Goal: Complete application form: Complete application form

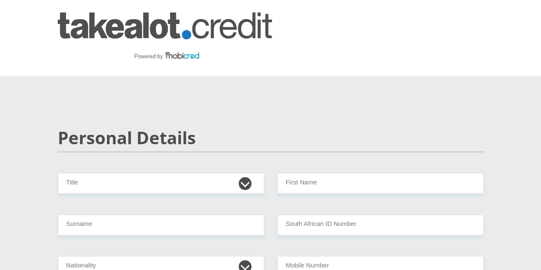
select select "Ms"
click at [58, 173] on select "Mr Ms Mrs Dr Other" at bounding box center [161, 183] width 207 height 21
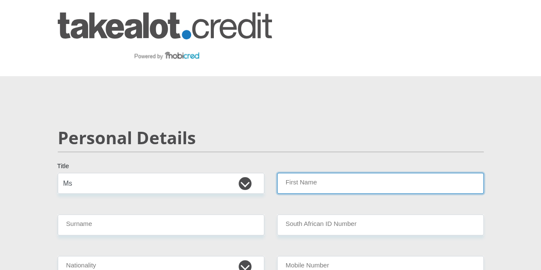
click at [336, 173] on input "First Name" at bounding box center [380, 183] width 207 height 21
type input "TamrynLee"
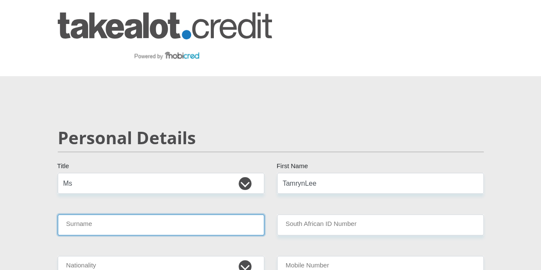
type input "Endres"
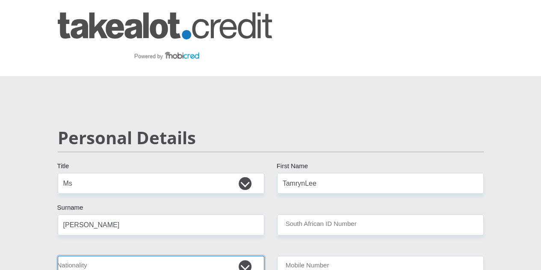
select select "ZAF"
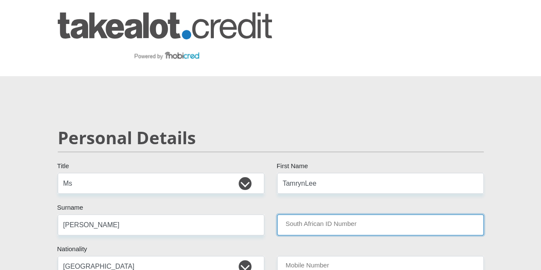
click at [340, 214] on input "South African ID Number" at bounding box center [380, 224] width 207 height 21
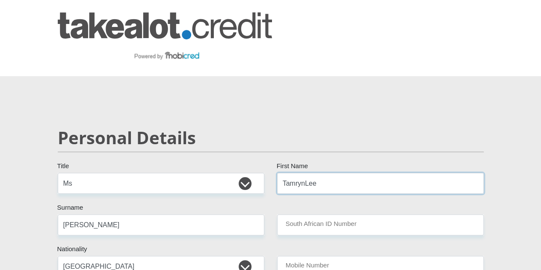
click at [304, 173] on input "TamrynLee" at bounding box center [380, 183] width 207 height 21
type input "Tamryn"
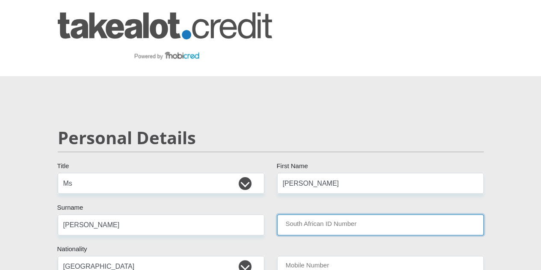
click at [305, 214] on input "South African ID Number" at bounding box center [380, 224] width 207 height 21
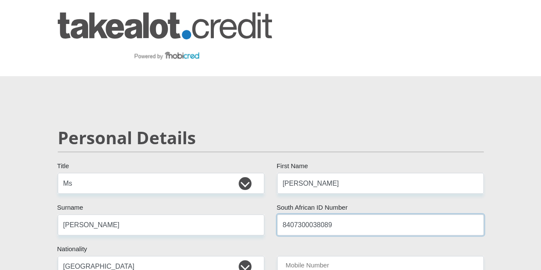
type input "8407300038089"
click at [310, 256] on input "Mobile Number" at bounding box center [380, 266] width 207 height 21
type input "0615806905"
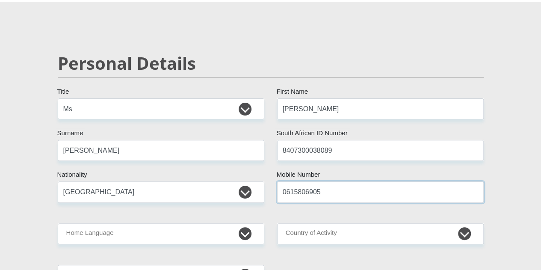
scroll to position [99, 0]
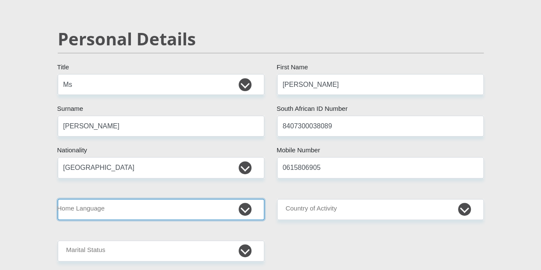
click at [198, 199] on select "Afrikaans English Sepedi South Ndebele Southern Sotho Swati Tsonga Tswana Venda…" at bounding box center [161, 209] width 207 height 21
select select "eng"
click at [58, 199] on select "Afrikaans English Sepedi South Ndebele Southern Sotho Swati Tsonga Tswana Venda…" at bounding box center [161, 209] width 207 height 21
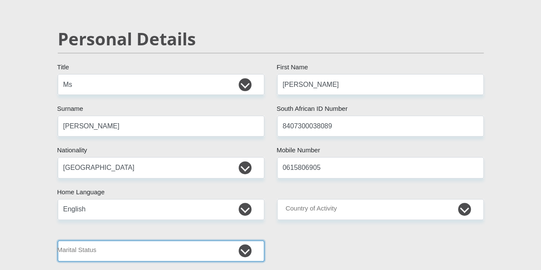
click at [124, 240] on select "Married ANC Single Divorced Widowed Married COP or Customary Law" at bounding box center [161, 250] width 207 height 21
select select "2"
click at [58, 240] on select "Married ANC Single Divorced Widowed Married COP or Customary Law" at bounding box center [161, 250] width 207 height 21
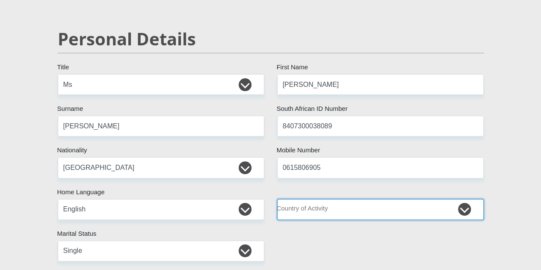
click at [301, 199] on select "South Africa Afghanistan Aland Islands Albania Algeria America Samoa American V…" at bounding box center [380, 209] width 207 height 21
select select "ZAF"
click at [277, 199] on select "South Africa Afghanistan Aland Islands Albania Algeria America Samoa American V…" at bounding box center [380, 209] width 207 height 21
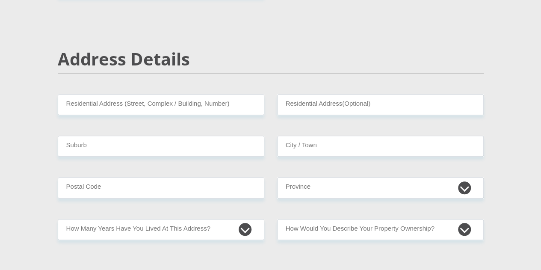
scroll to position [402, 0]
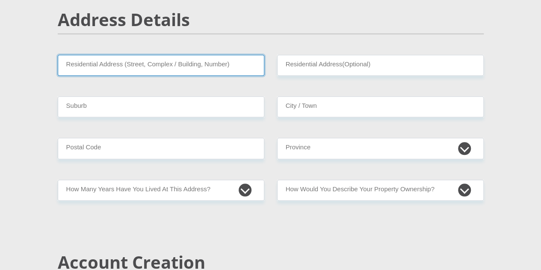
click at [225, 55] on input "Residential Address (Street, Complex / Building, Number)" at bounding box center [161, 65] width 207 height 21
type input "Block 3, Bishops Court, 8 Delamore Road"
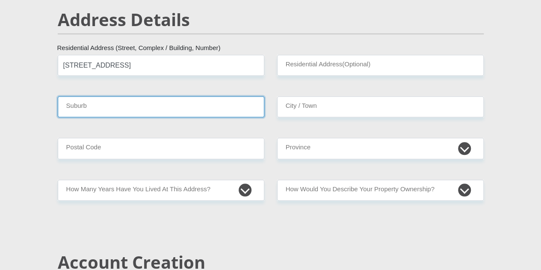
type input "Hillcrest"
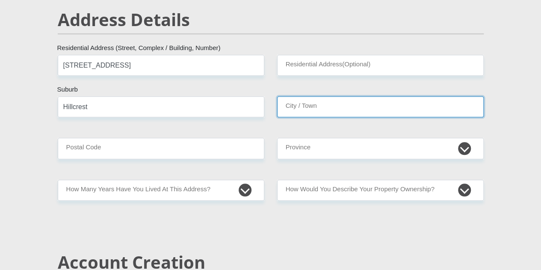
type input "Hillcrest"
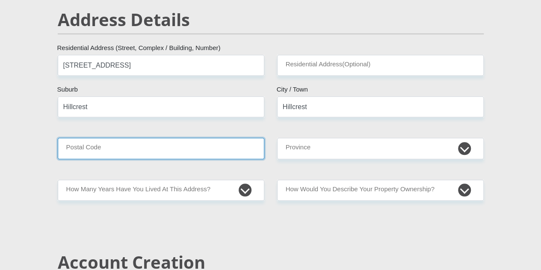
type input "3610"
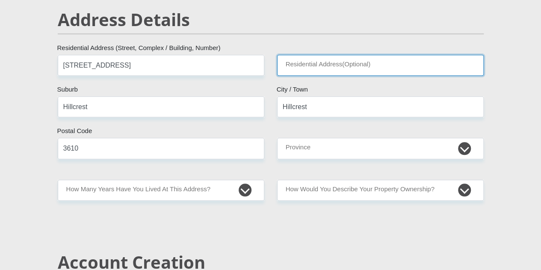
click at [312, 55] on input "Residential Address(Optional)" at bounding box center [380, 65] width 207 height 21
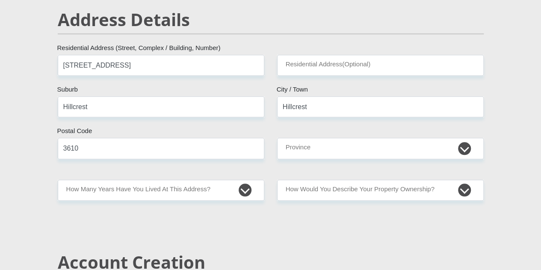
click at [264, 17] on div "Address Details" at bounding box center [270, 31] width 439 height 45
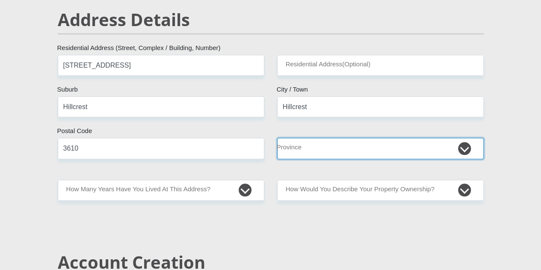
click at [309, 138] on select "Eastern Cape Free State Gauteng KwaZulu-Natal Limpopo Mpumalanga Northern Cape …" at bounding box center [380, 148] width 207 height 21
select select "KwaZulu-Natal"
click at [277, 138] on select "Eastern Cape Free State Gauteng KwaZulu-Natal Limpopo Mpumalanga Northern Cape …" at bounding box center [380, 148] width 207 height 21
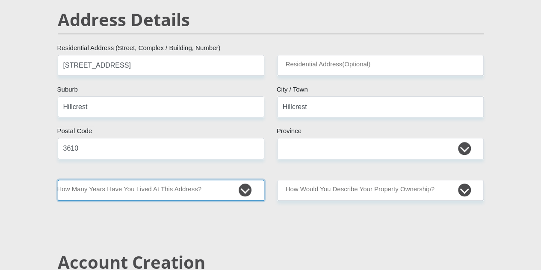
click at [243, 180] on select "less than 1 year 1-3 years 3-5 years 5+ years" at bounding box center [161, 190] width 207 height 21
click at [224, 180] on select "less than 1 year 1-3 years 3-5 years 5+ years" at bounding box center [161, 190] width 207 height 21
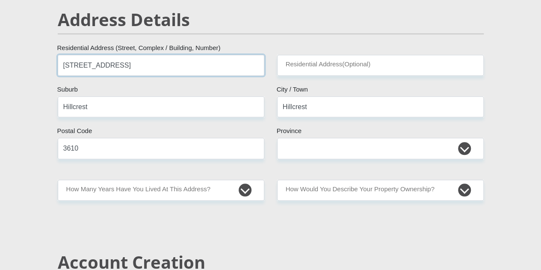
click at [233, 55] on input "Block 3, Bishops Court, 8 Delamore Road" at bounding box center [161, 65] width 207 height 21
type input "2 Rosemarie Avenue"
click at [163, 96] on input "Hillcrest" at bounding box center [161, 106] width 207 height 21
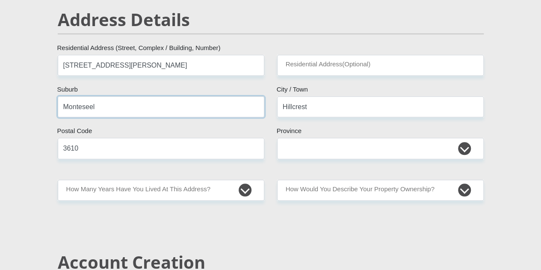
type input "Monteseel"
type input "Inchanga"
click at [196, 138] on input "3610" at bounding box center [161, 148] width 207 height 21
type input "3670"
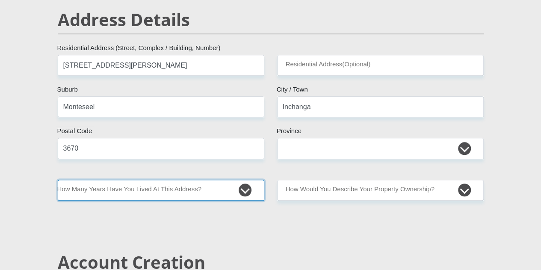
click at [152, 180] on select "less than 1 year 1-3 years 3-5 years 5+ years" at bounding box center [161, 190] width 207 height 21
select select "2"
click at [58, 180] on select "less than 1 year 1-3 years 3-5 years 5+ years" at bounding box center [161, 190] width 207 height 21
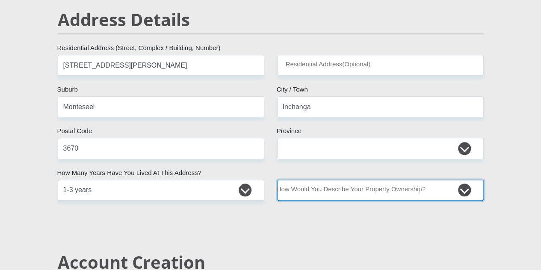
click at [305, 180] on select "Owned Rented Family Owned Company Dwelling" at bounding box center [380, 190] width 207 height 21
select select "Rented"
click at [277, 180] on select "Owned Rented Family Owned Company Dwelling" at bounding box center [380, 190] width 207 height 21
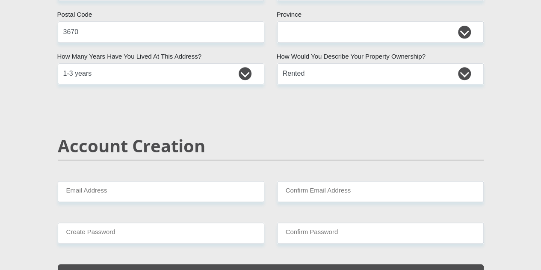
scroll to position [539, 0]
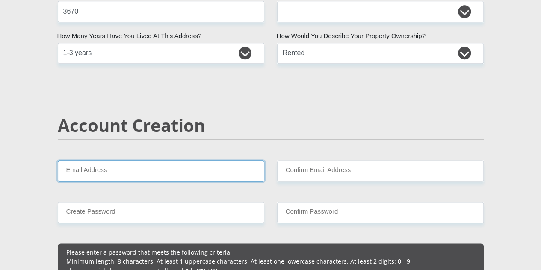
click at [236, 160] on input "Email Address" at bounding box center [161, 170] width 207 height 21
type input "tamrynlee.endres@gmail.com"
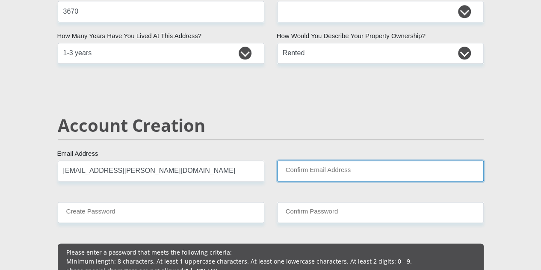
type input "tamrynlee.endres@gmail.com"
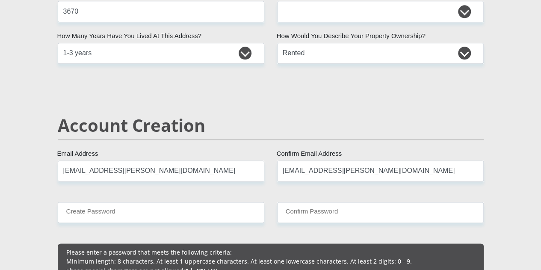
type input "Tamryn Lee"
type input "Endres"
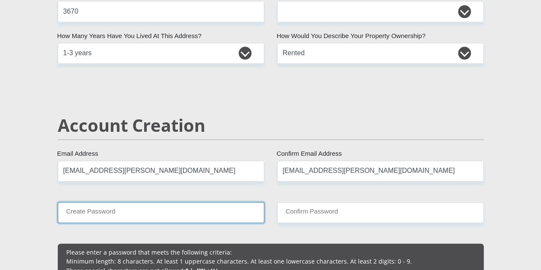
click at [160, 202] on input "Create Password" at bounding box center [161, 212] width 207 height 21
type input "ZGAhL6VVKFvrKV3"
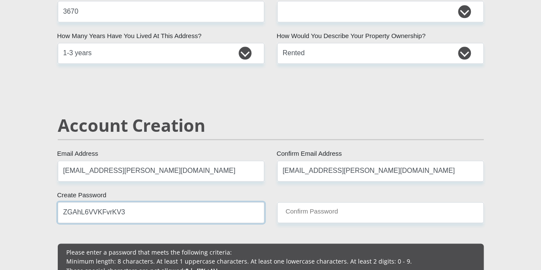
click at [142, 202] on input "ZGAhL6VVKFvrKV3" at bounding box center [161, 212] width 207 height 21
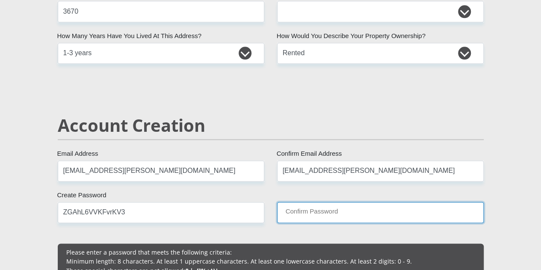
click at [314, 202] on input "Confirm Password" at bounding box center [380, 212] width 207 height 21
paste input "ZGAhL6VVKFvrKV3"
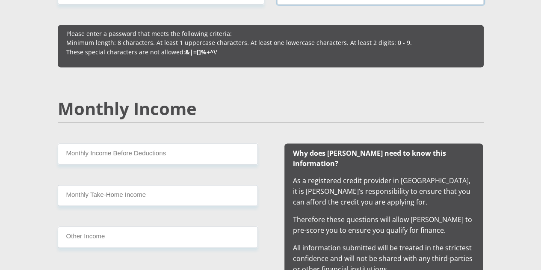
scroll to position [760, 0]
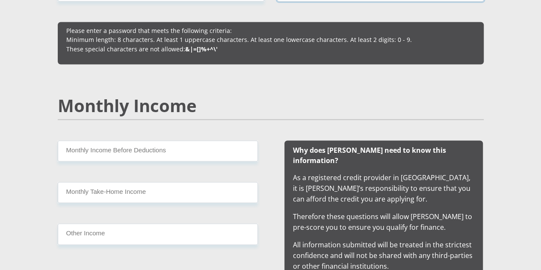
type input "ZGAhL6VVKFvrKV3"
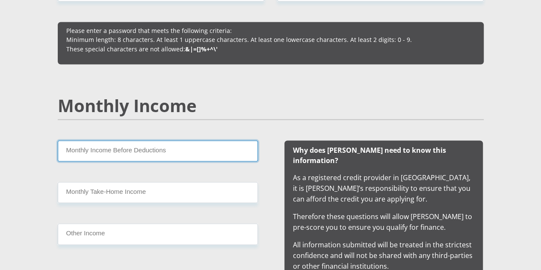
click at [201, 140] on input "Monthly Income Before Deductions" at bounding box center [158, 150] width 200 height 21
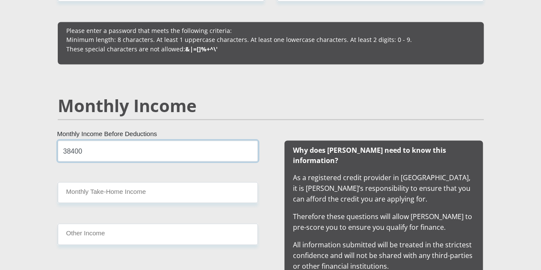
type input "38400"
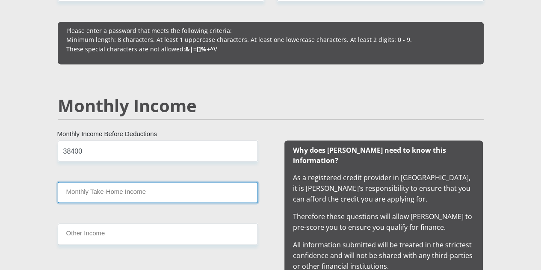
click at [187, 182] on input "Monthly Take-Home Income" at bounding box center [158, 192] width 200 height 21
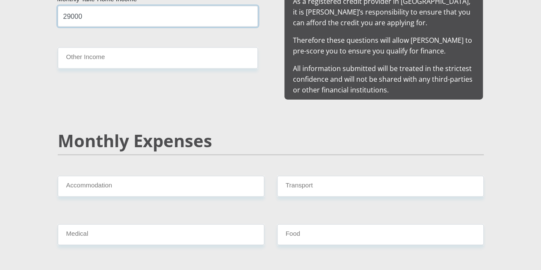
scroll to position [945, 0]
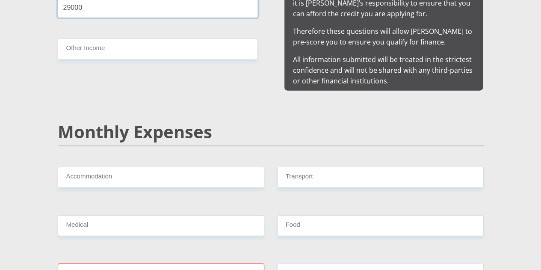
type input "29000"
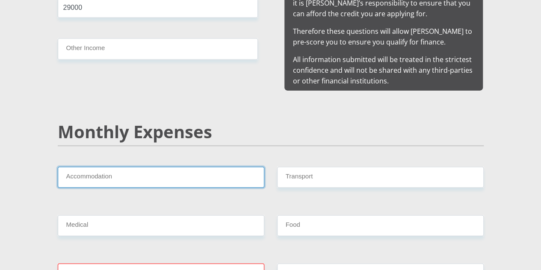
click at [233, 167] on input "Accommodation" at bounding box center [161, 177] width 207 height 21
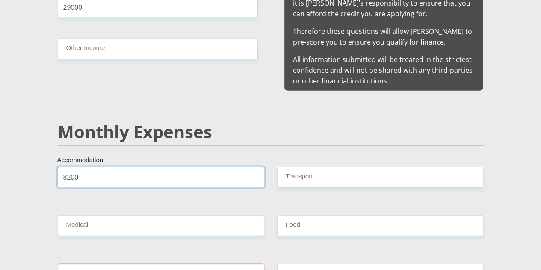
type input "8200"
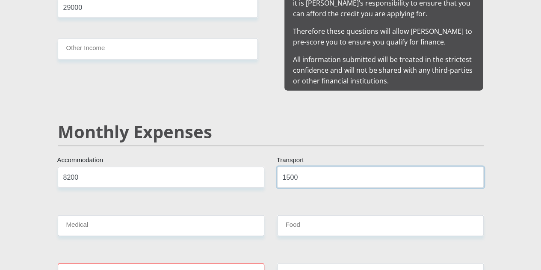
type input "1500"
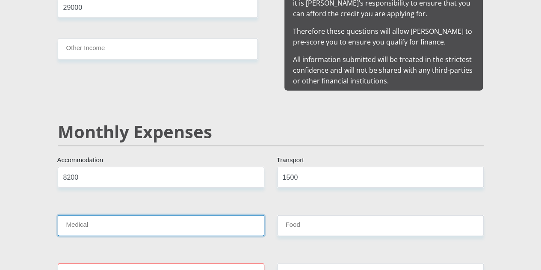
click at [222, 215] on input "Medical" at bounding box center [161, 225] width 207 height 21
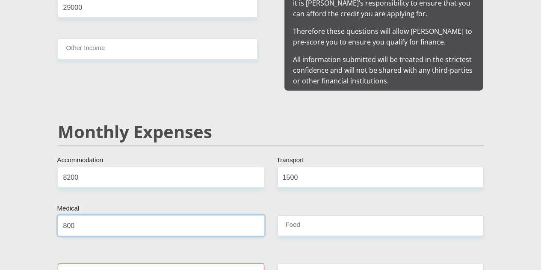
type input "800"
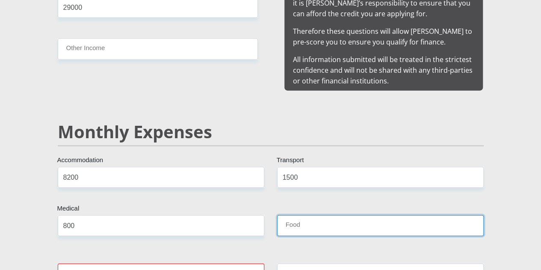
click at [303, 215] on input "Food" at bounding box center [380, 225] width 207 height 21
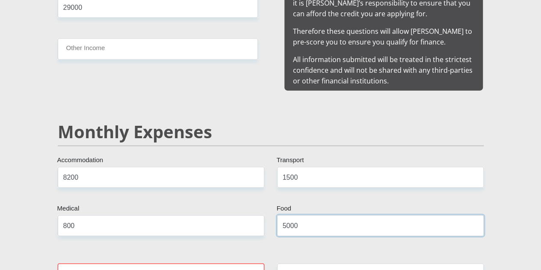
type input "5000"
click at [212, 263] on input "Water / Electricity" at bounding box center [161, 273] width 207 height 21
type input "1000"
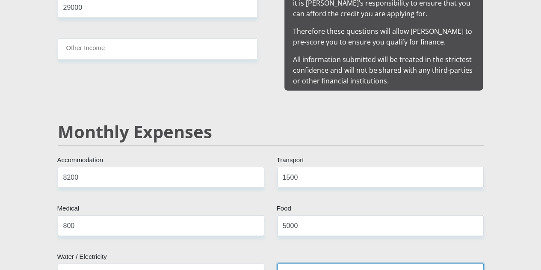
click at [309, 263] on input "Education" at bounding box center [380, 273] width 207 height 21
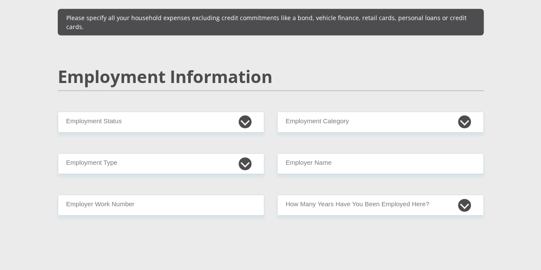
scroll to position [1296, 0]
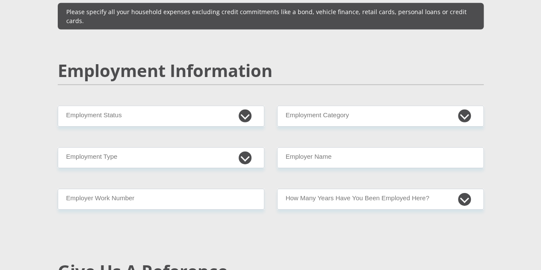
type input "400"
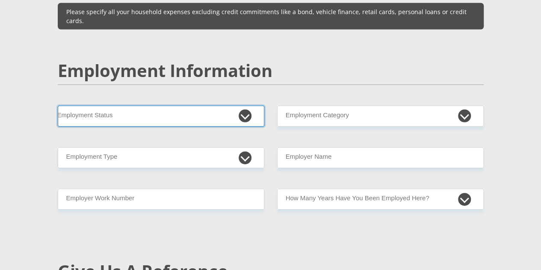
click at [248, 106] on select "Permanent/Full-time Part-time/Casual Contract Worker Self-Employed Housewife Re…" at bounding box center [161, 116] width 207 height 21
select select "1"
click at [58, 106] on select "Permanent/Full-time Part-time/Casual Contract Worker Self-Employed Housewife Re…" at bounding box center [161, 116] width 207 height 21
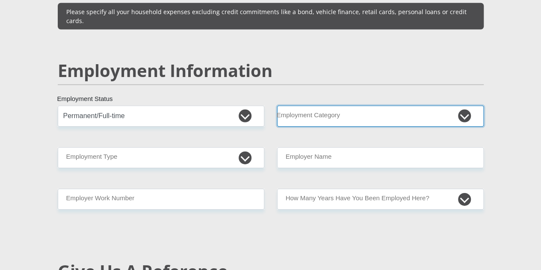
click at [351, 106] on select "AGRICULTURE ALCOHOL & TOBACCO CONSTRUCTION MATERIALS METALLURGY EQUIPMENT FOR R…" at bounding box center [380, 116] width 207 height 21
click at [393, 106] on select "AGRICULTURE ALCOHOL & TOBACCO CONSTRUCTION MATERIALS METALLURGY EQUIPMENT FOR R…" at bounding box center [380, 116] width 207 height 21
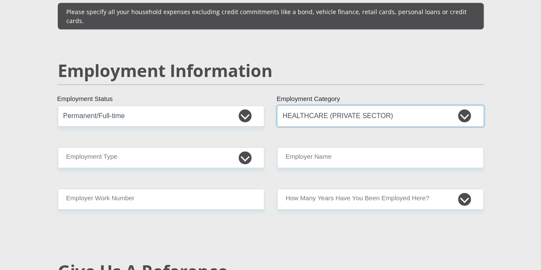
click at [466, 106] on select "AGRICULTURE ALCOHOL & TOBACCO CONSTRUCTION MATERIALS METALLURGY EQUIPMENT FOR R…" at bounding box center [380, 116] width 207 height 21
click at [492, 218] on div "Personal Details Mr Ms Mrs Dr Other Title Tamryn First Name Endres Surname 8407…" at bounding box center [270, 102] width 487 height 2583
click at [464, 106] on select "AGRICULTURE ALCOHOL & TOBACCO CONSTRUCTION MATERIALS METALLURGY EQUIPMENT FOR R…" at bounding box center [380, 116] width 207 height 21
select select "18"
click at [277, 106] on select "AGRICULTURE ALCOHOL & TOBACCO CONSTRUCTION MATERIALS METALLURGY EQUIPMENT FOR R…" at bounding box center [380, 116] width 207 height 21
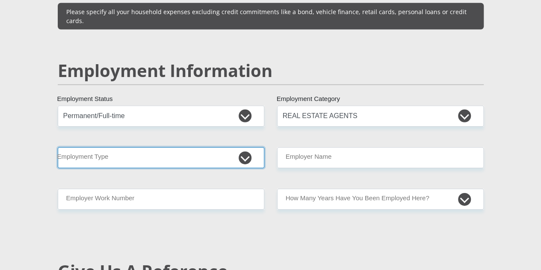
click at [241, 147] on select "College/Lecturer Craft Seller Creative Driver Executive Farmer Forces - Non Com…" at bounding box center [161, 157] width 207 height 21
select select "Manager"
click at [58, 147] on select "College/Lecturer Craft Seller Creative Driver Executive Farmer Forces - Non Com…" at bounding box center [161, 157] width 207 height 21
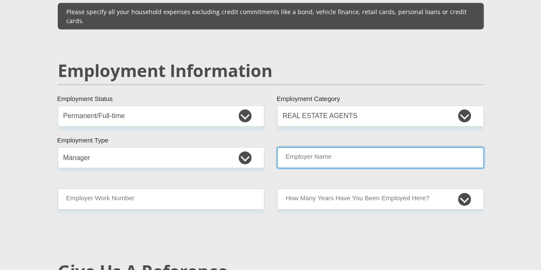
click at [322, 147] on input "Employer Name" at bounding box center [380, 157] width 207 height 21
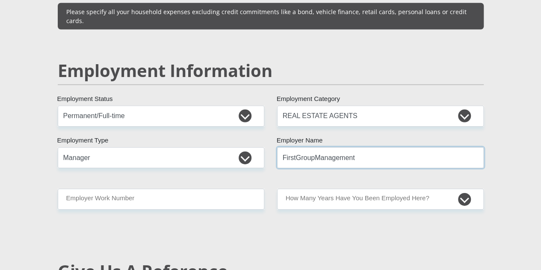
type input "FirstGroupManagement"
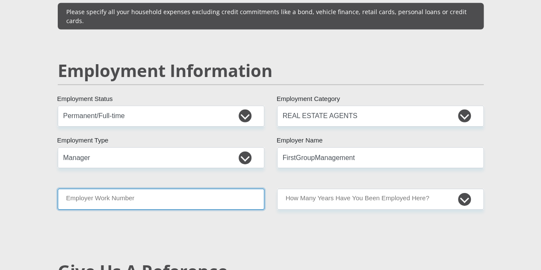
click at [227, 189] on input "Employer Work Number" at bounding box center [161, 199] width 207 height 21
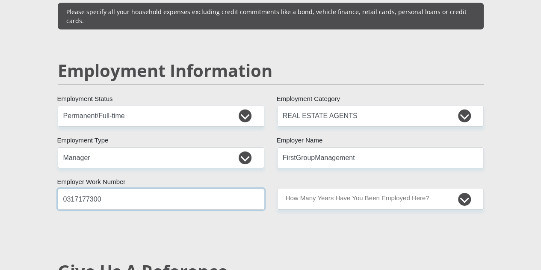
type input "0317177300"
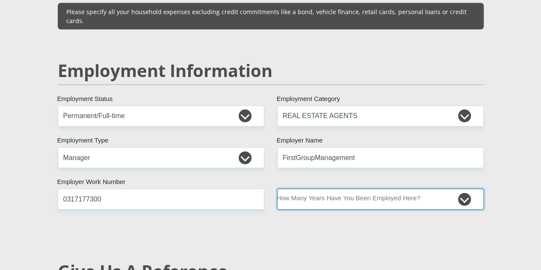
click at [352, 189] on select "less than 1 year 1-3 years 3-5 years 5+ years" at bounding box center [380, 199] width 207 height 21
select select "60"
click at [277, 189] on select "less than 1 year 1-3 years 3-5 years 5+ years" at bounding box center [380, 199] width 207 height 21
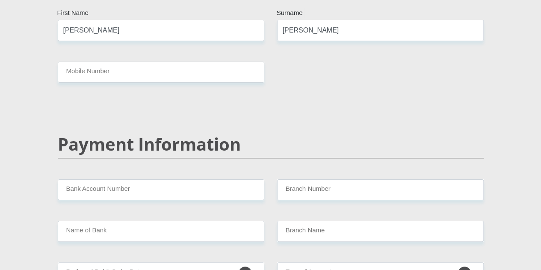
scroll to position [1600, 0]
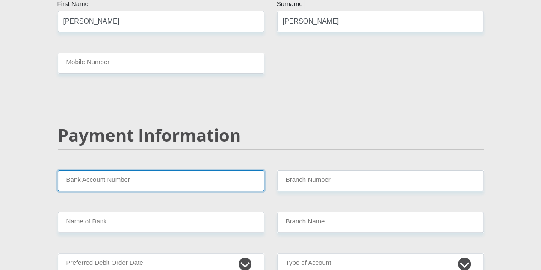
click at [228, 170] on input "Bank Account Number" at bounding box center [161, 180] width 207 height 21
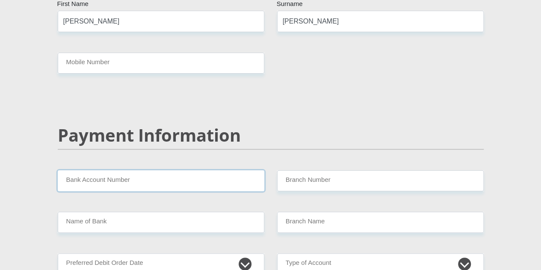
paste input "1317769627"
type input "1317769627"
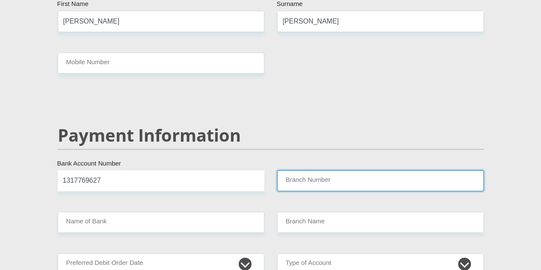
click at [326, 170] on input "Branch Number" at bounding box center [380, 180] width 207 height 21
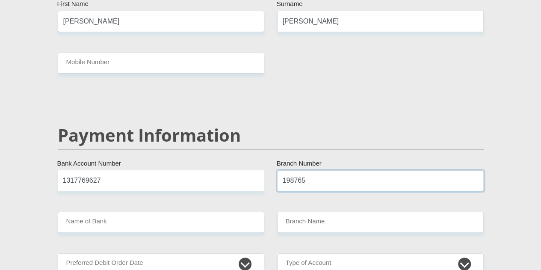
type input "198765"
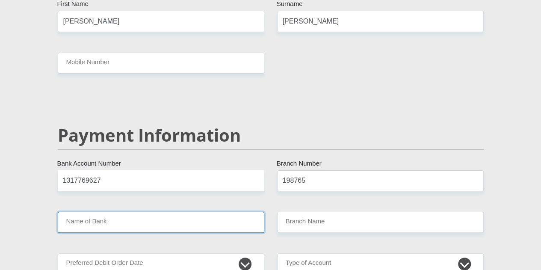
click at [201, 212] on input "Name of Bank" at bounding box center [161, 222] width 207 height 21
type input "NEDBANK"
type input "NEDBANK SOUTH AFRICA"
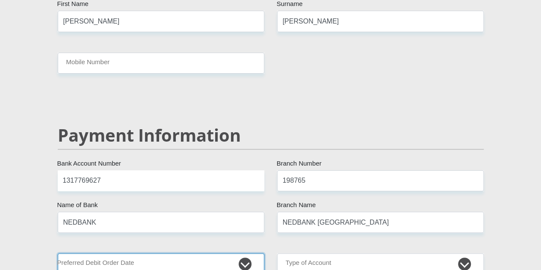
click at [247, 253] on select "1st 2nd 3rd 4th 5th 7th 18th 19th 20th 21st 22nd 23rd 24th 25th 26th 27th 28th …" at bounding box center [161, 263] width 207 height 21
select select "1"
click at [58, 253] on select "1st 2nd 3rd 4th 5th 7th 18th 19th 20th 21st 22nd 23rd 24th 25th 26th 27th 28th …" at bounding box center [161, 263] width 207 height 21
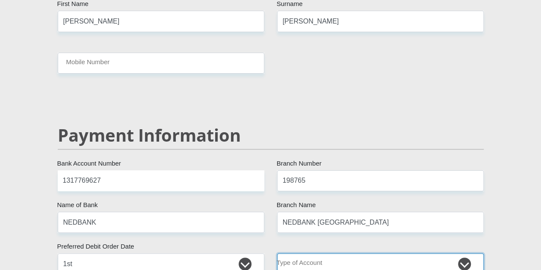
click at [467, 253] on select "Cheque Savings" at bounding box center [380, 263] width 207 height 21
select select "CUR"
click at [277, 253] on select "Cheque Savings" at bounding box center [380, 263] width 207 height 21
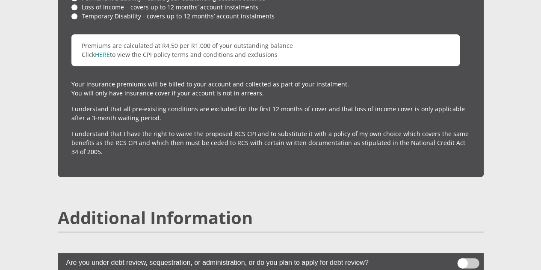
scroll to position [2176, 0]
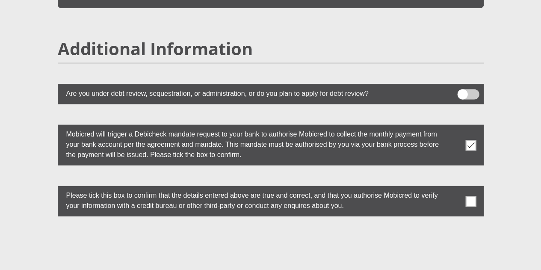
scroll to position [2345, 0]
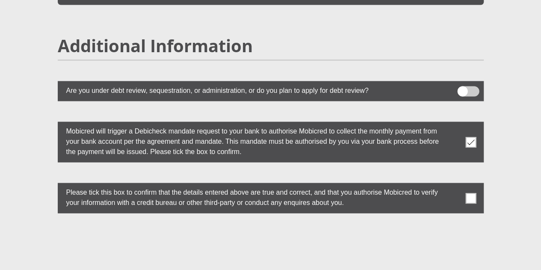
click at [470, 192] on span at bounding box center [470, 197] width 11 height 11
click at [454, 185] on input "checkbox" at bounding box center [454, 185] width 0 height 0
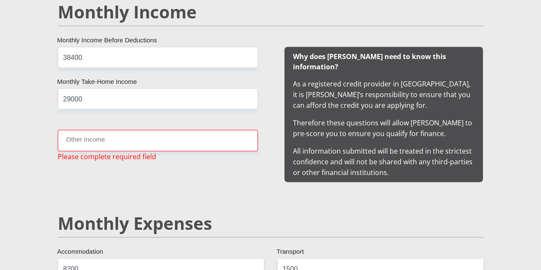
scroll to position [847, 0]
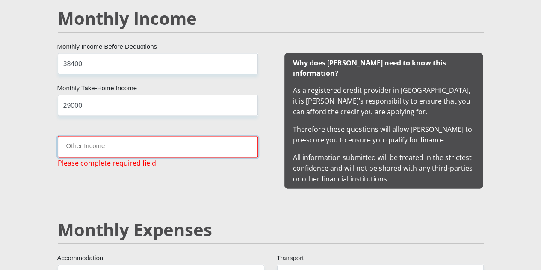
click at [177, 136] on input "Other Income" at bounding box center [158, 146] width 200 height 21
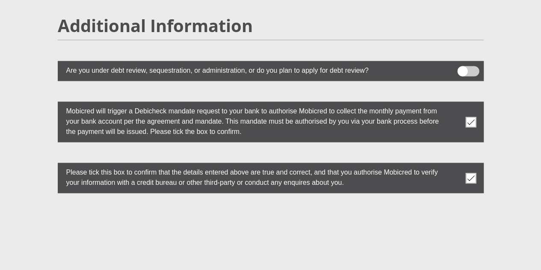
scroll to position [2470, 0]
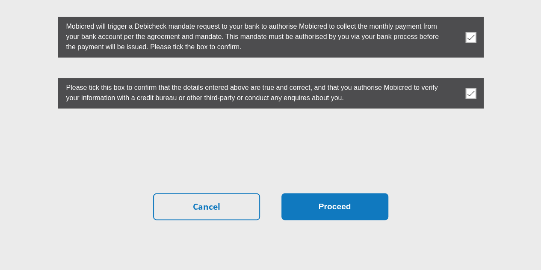
type input "0"
click at [332, 193] on button "Proceed" at bounding box center [334, 206] width 107 height 27
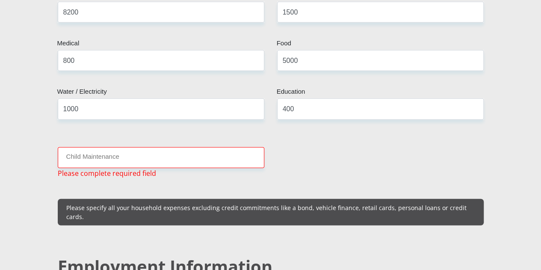
scroll to position [1110, 0]
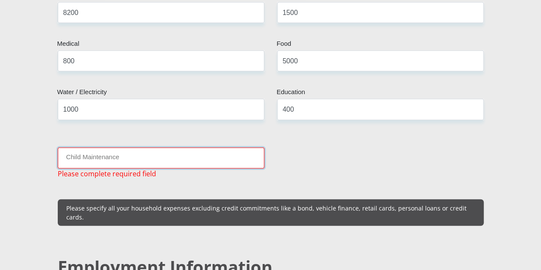
click at [186, 148] on input "Child Maintenance" at bounding box center [161, 158] width 207 height 21
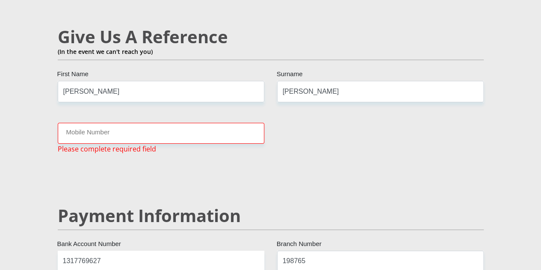
scroll to position [1496, 0]
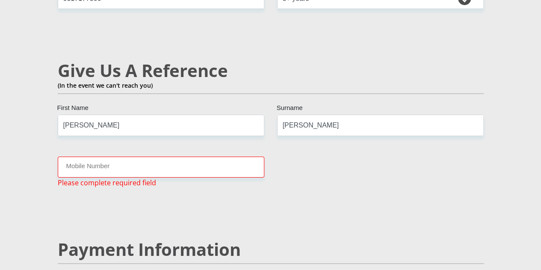
type input "0"
click at [174, 156] on input "Mobile Number" at bounding box center [161, 166] width 207 height 21
type input "0615806905"
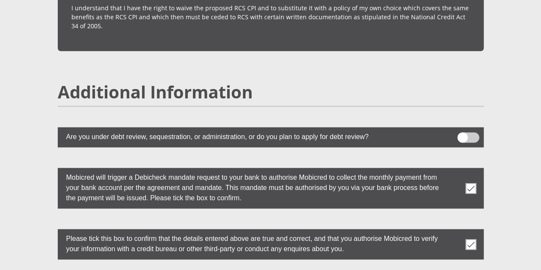
scroll to position [2449, 0]
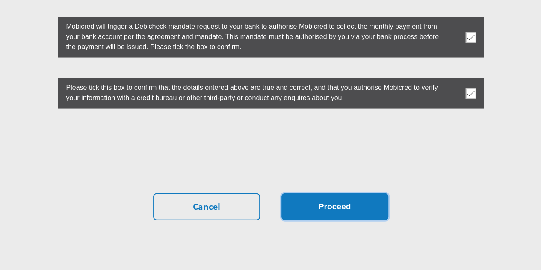
click at [339, 193] on button "Proceed" at bounding box center [334, 206] width 107 height 27
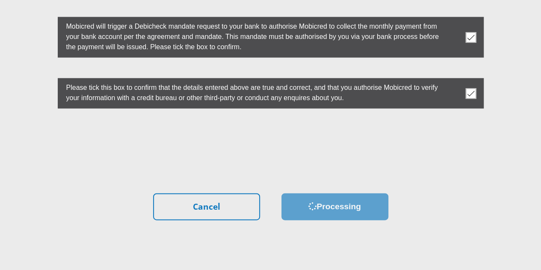
scroll to position [0, 0]
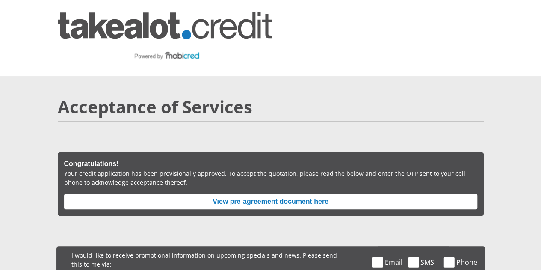
click at [379, 257] on span at bounding box center [377, 262] width 11 height 11
click at [387, 248] on input "Email" at bounding box center [387, 248] width 0 height 0
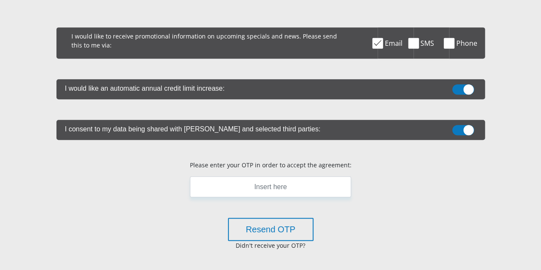
scroll to position [221, 0]
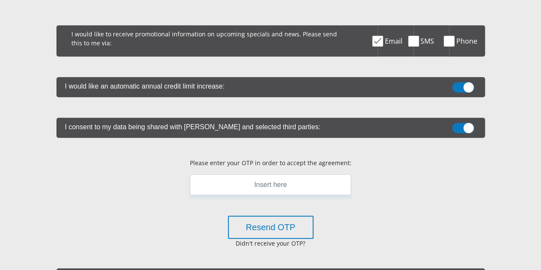
click at [498, 167] on div "Acceptance of Services Congratulations! Your credit application has been provis…" at bounding box center [270, 116] width 487 height 522
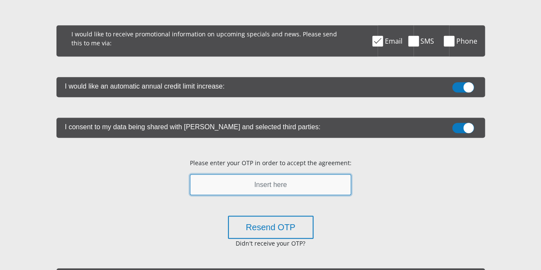
click at [322, 174] on input "text" at bounding box center [270, 184] width 161 height 21
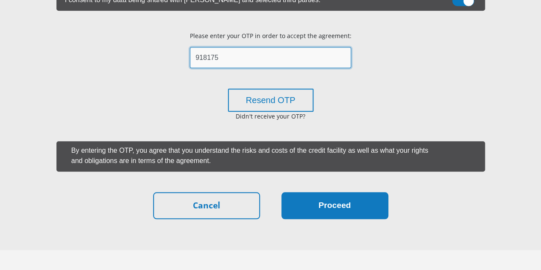
type input "918175"
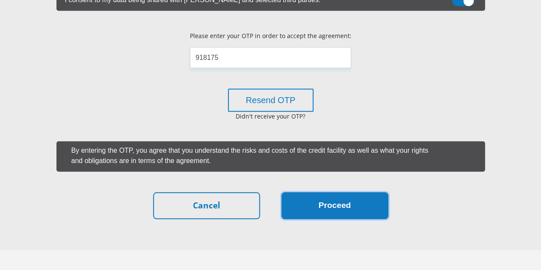
click at [345, 192] on button "Proceed" at bounding box center [334, 205] width 107 height 27
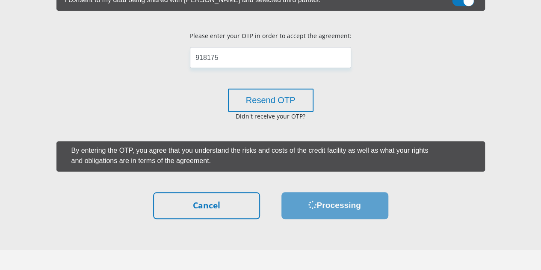
scroll to position [0, 0]
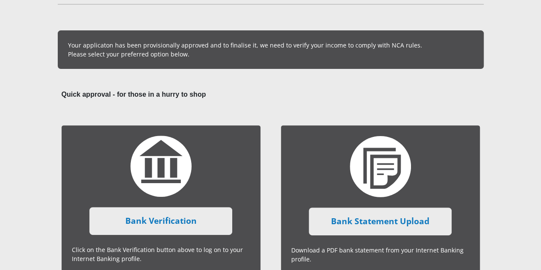
scroll to position [120, 0]
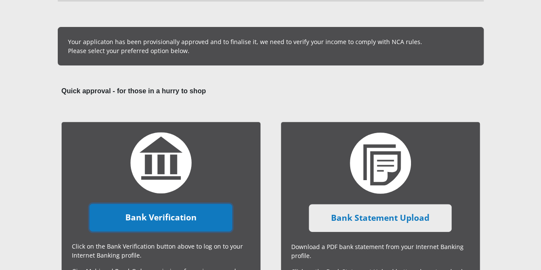
click at [180, 204] on link "Bank Verification" at bounding box center [160, 218] width 143 height 28
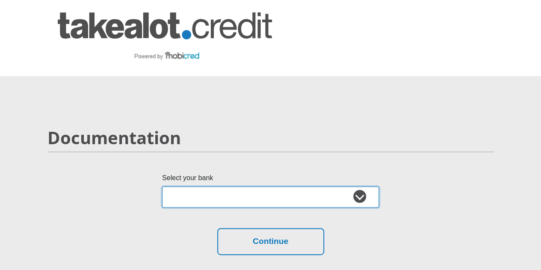
click at [357, 186] on select "Absa Capitec Bank Discovery Bank First National Bank Nedbank Standard Bank Tyme…" at bounding box center [270, 196] width 217 height 21
select select "{"id":"7","title":"Nedbank","institution":"Nedbank","alias":"nedbank","country"…"
click at [162, 186] on select "Absa Capitec Bank Discovery Bank First National Bank Nedbank Standard Bank Tyme…" at bounding box center [270, 196] width 217 height 21
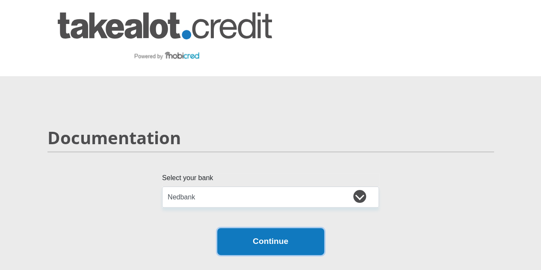
click at [281, 228] on button "Continue" at bounding box center [270, 241] width 107 height 27
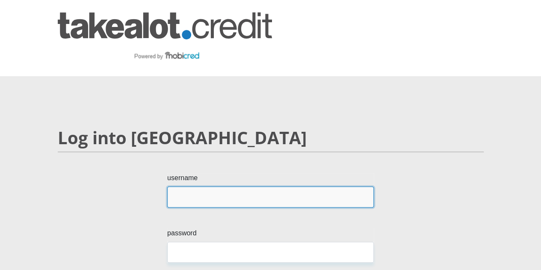
click at [298, 186] on input "username" at bounding box center [270, 196] width 207 height 21
paste input "tlendres@84"
type input "tlendres@84"
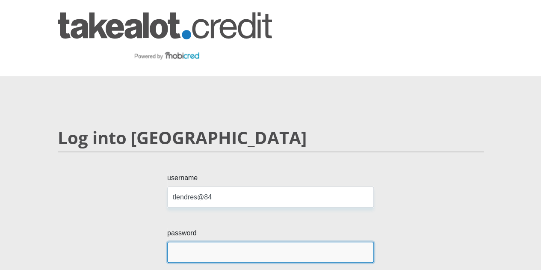
click at [232, 242] on input "password" at bounding box center [270, 252] width 207 height 21
paste input "B7@3nghBlfK@G5t"
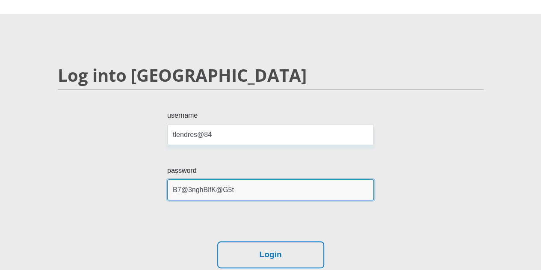
scroll to position [63, 0]
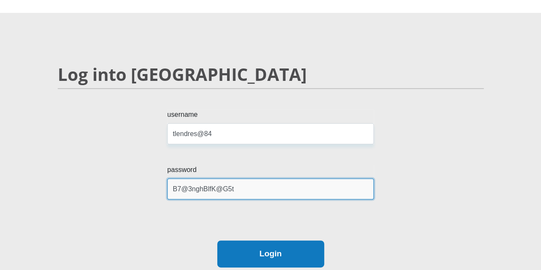
type input "B7@3nghBlfK@G5t"
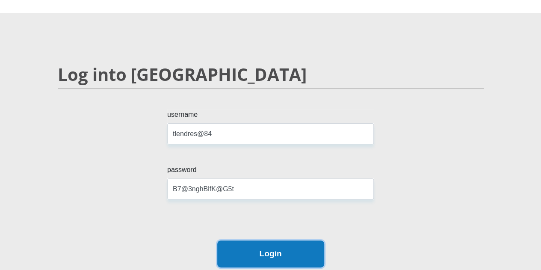
click at [272, 240] on button "Login" at bounding box center [270, 253] width 107 height 27
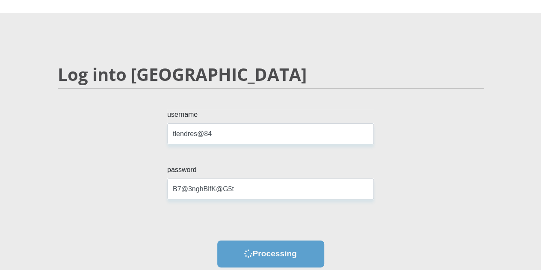
scroll to position [0, 0]
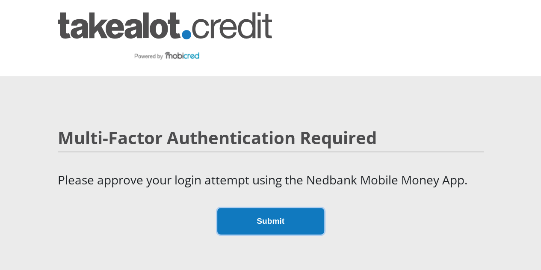
click at [289, 208] on button "Submit" at bounding box center [270, 221] width 107 height 27
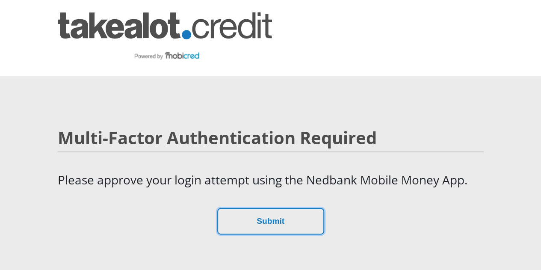
click at [289, 208] on button "Submit" at bounding box center [270, 221] width 107 height 27
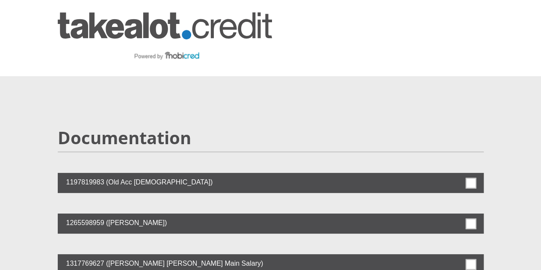
click at [471, 259] on span at bounding box center [470, 264] width 11 height 11
click at [454, 256] on input "checkbox" at bounding box center [454, 256] width 0 height 0
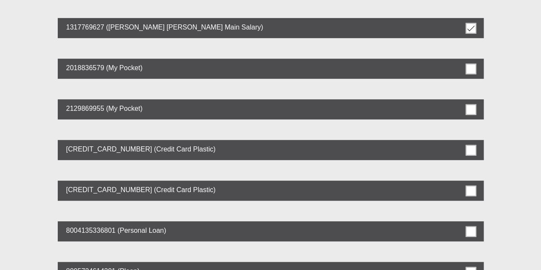
scroll to position [458, 0]
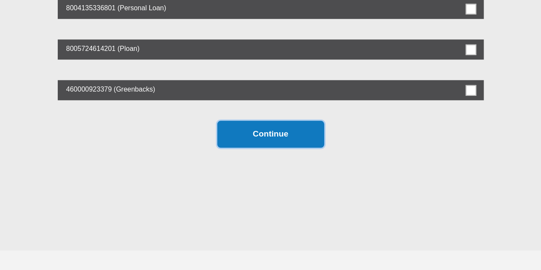
click at [296, 121] on button "Continue" at bounding box center [270, 134] width 107 height 27
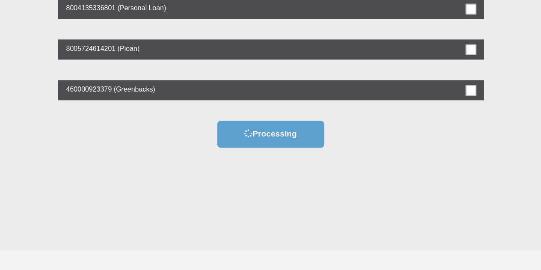
scroll to position [0, 0]
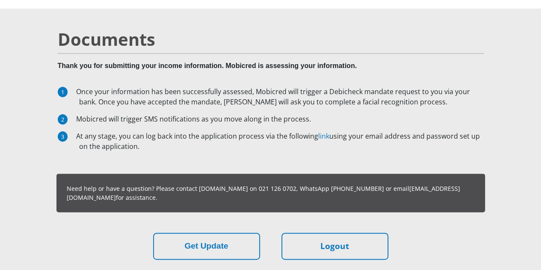
scroll to position [68, 0]
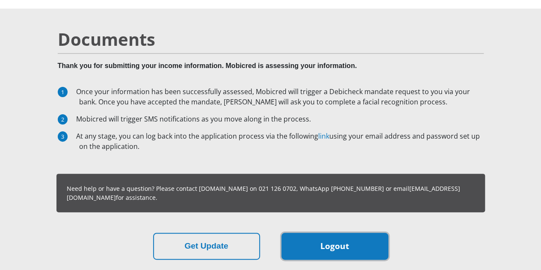
click at [355, 233] on link "Logout" at bounding box center [334, 246] width 107 height 27
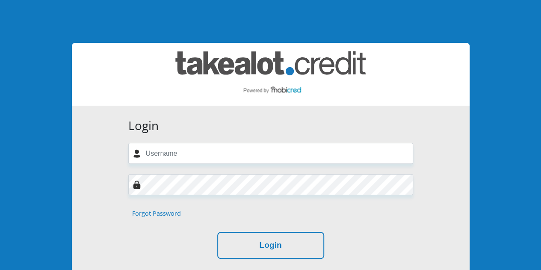
drag, startPoint x: 488, startPoint y: 0, endPoint x: 371, endPoint y: 18, distance: 118.6
click at [371, 18] on div "Login Forgot Password Login" at bounding box center [270, 157] width 487 height 314
